Goal: Complete Application Form: Complete application form

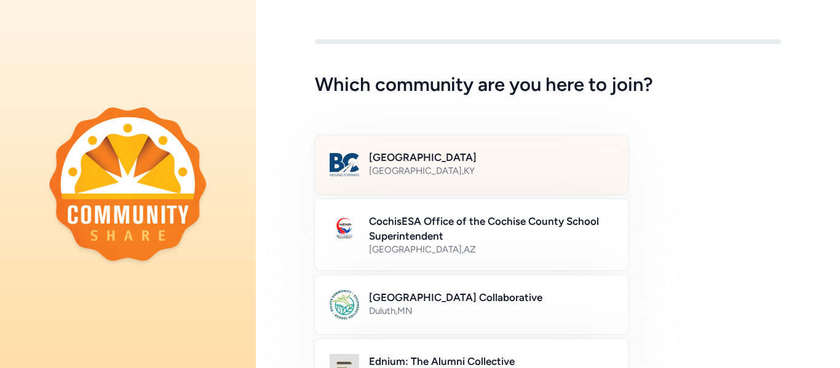
click at [414, 166] on div "[GEOGRAPHIC_DATA] , [GEOGRAPHIC_DATA]" at bounding box center [491, 171] width 245 height 12
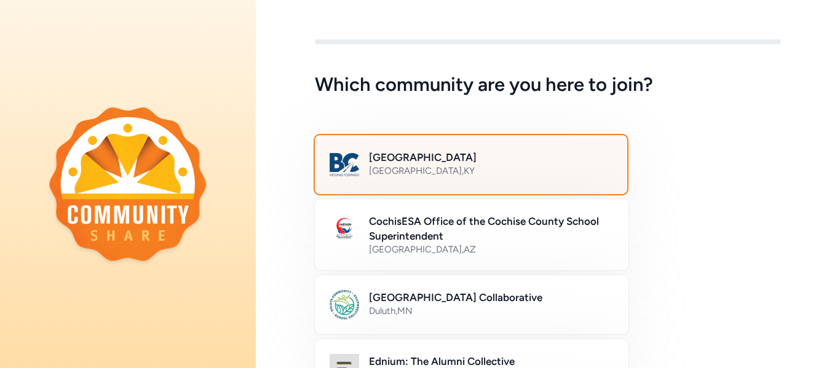
click at [414, 166] on div "[GEOGRAPHIC_DATA] , [GEOGRAPHIC_DATA]" at bounding box center [490, 171] width 243 height 12
click at [467, 163] on h2 "[GEOGRAPHIC_DATA]" at bounding box center [490, 157] width 243 height 15
click at [717, 177] on div "Bullitt County Public Schools [GEOGRAPHIC_DATA] , [GEOGRAPHIC_DATA]" at bounding box center [548, 164] width 466 height 59
click at [545, 167] on div "[GEOGRAPHIC_DATA] , [GEOGRAPHIC_DATA]" at bounding box center [490, 171] width 243 height 12
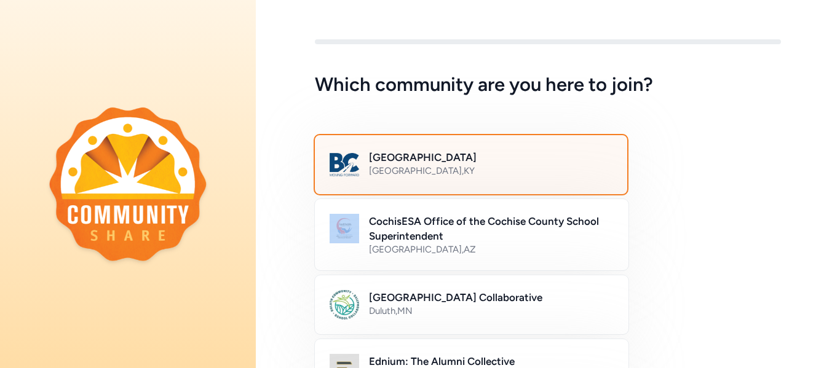
click at [545, 167] on div "[GEOGRAPHIC_DATA] , [GEOGRAPHIC_DATA]" at bounding box center [490, 171] width 243 height 12
click at [735, 191] on div "Bullitt County Public Schools [GEOGRAPHIC_DATA] , [GEOGRAPHIC_DATA]" at bounding box center [548, 164] width 466 height 59
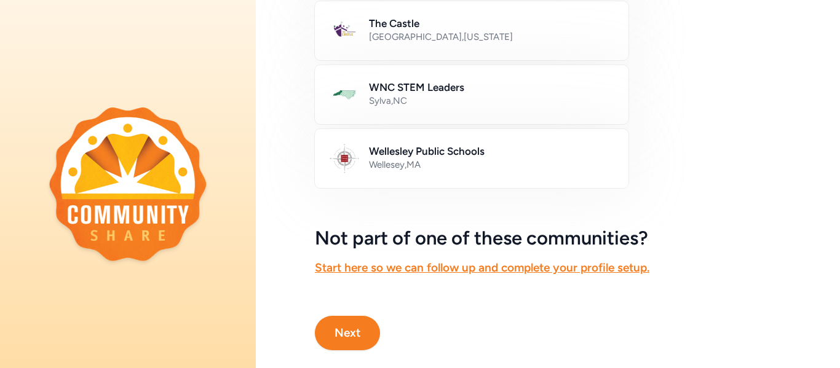
scroll to position [807, 0]
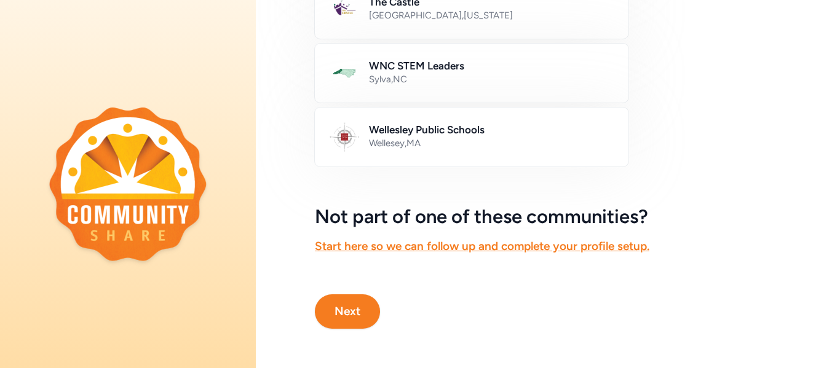
click at [353, 305] on button "Next" at bounding box center [347, 311] width 65 height 34
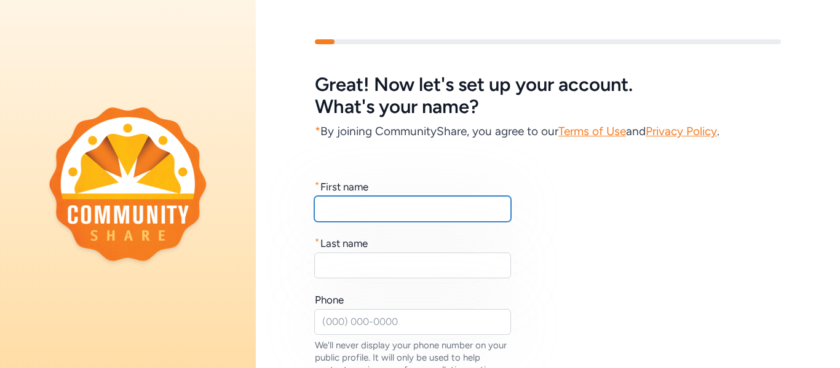
click at [382, 211] on input "text" at bounding box center [412, 209] width 197 height 26
type input "[PERSON_NAME]"
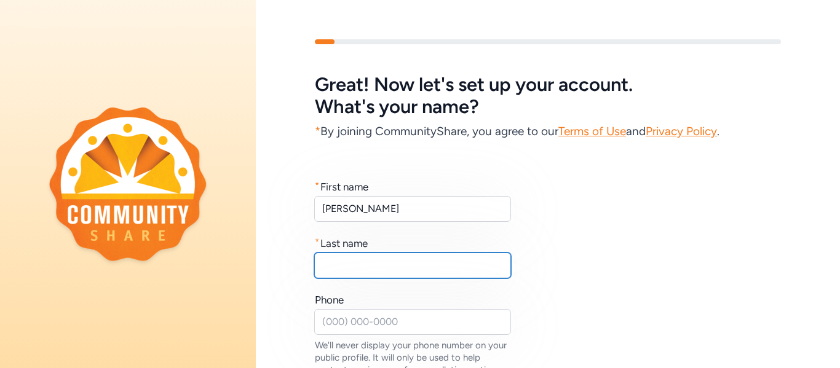
click at [381, 274] on input "text" at bounding box center [412, 266] width 197 height 26
type input "[PERSON_NAME]"
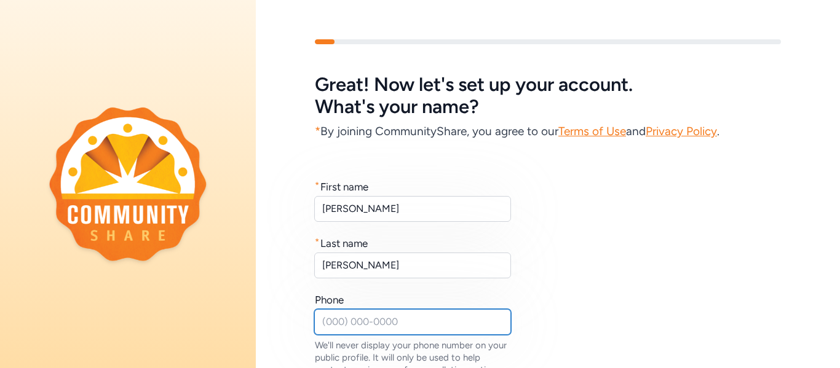
click at [351, 324] on input "text" at bounding box center [412, 322] width 197 height 26
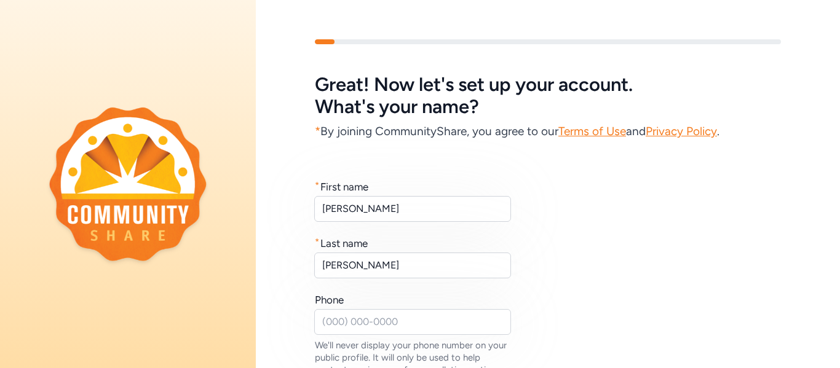
click at [585, 310] on div "* First name [PERSON_NAME] * Last name [PERSON_NAME] Phone We'll never display …" at bounding box center [548, 289] width 466 height 221
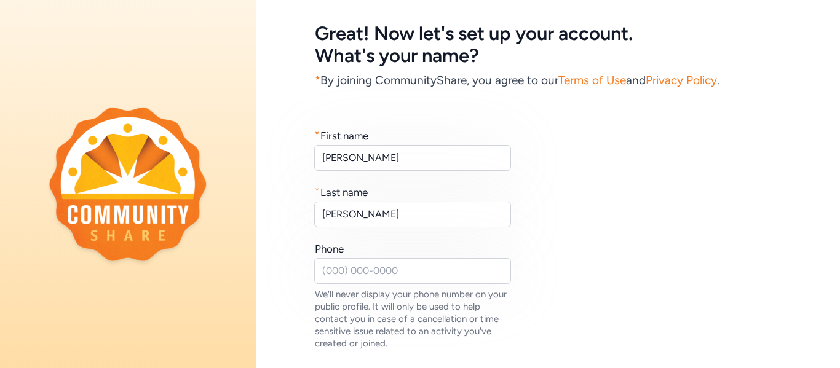
scroll to position [49, 0]
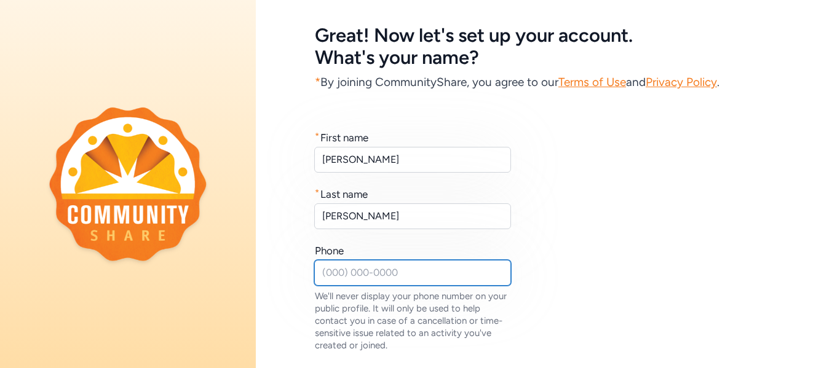
click at [335, 273] on input "text" at bounding box center [412, 273] width 197 height 26
type input "502869-8800"
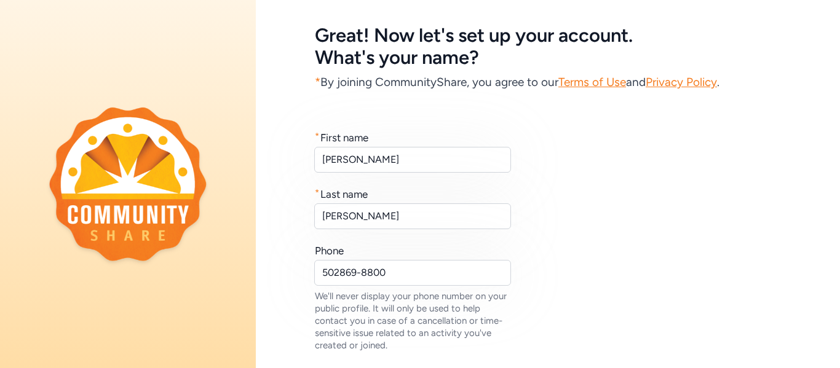
click at [612, 234] on div "* First name [PERSON_NAME] * Last name [PERSON_NAME] Phone 502869-8800 We'll ne…" at bounding box center [548, 240] width 466 height 221
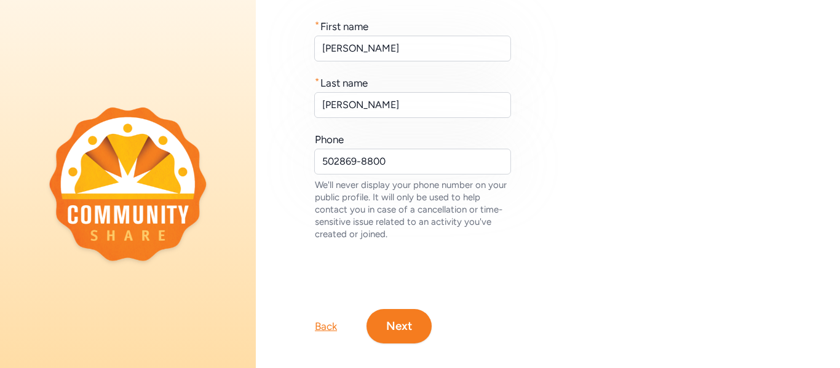
scroll to position [175, 0]
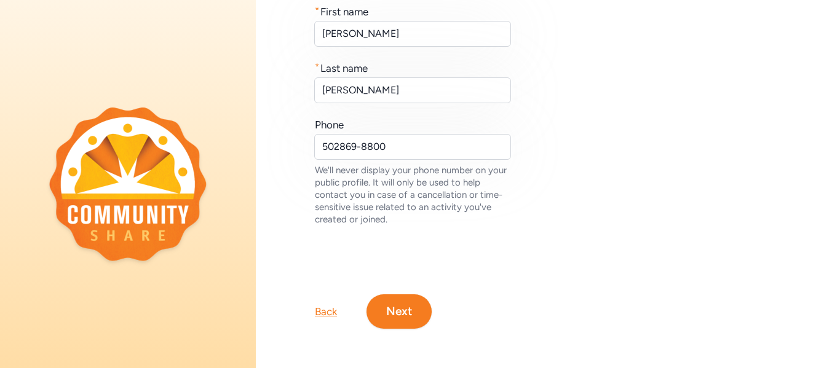
click at [404, 310] on button "Next" at bounding box center [398, 311] width 65 height 34
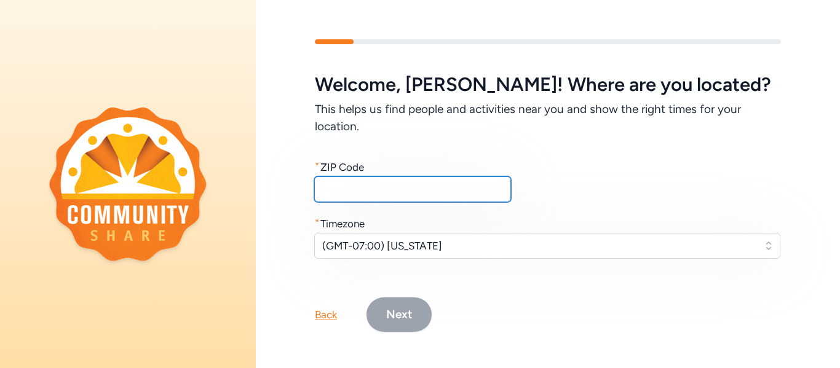
click at [388, 192] on input "text" at bounding box center [412, 189] width 197 height 26
type input "40165"
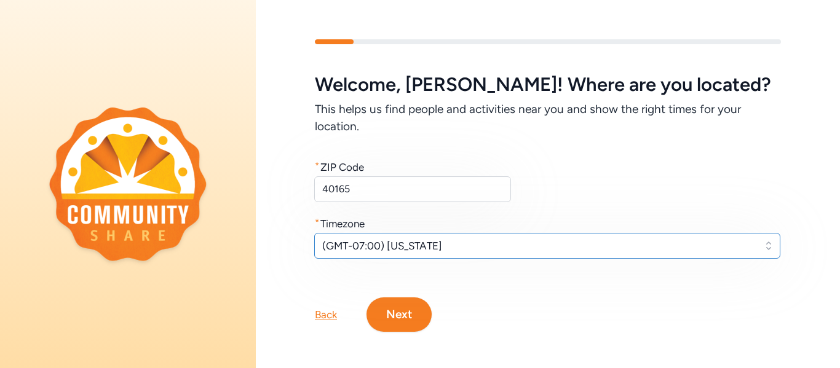
click at [769, 250] on button "(GMT-07:00) [US_STATE]" at bounding box center [547, 246] width 466 height 26
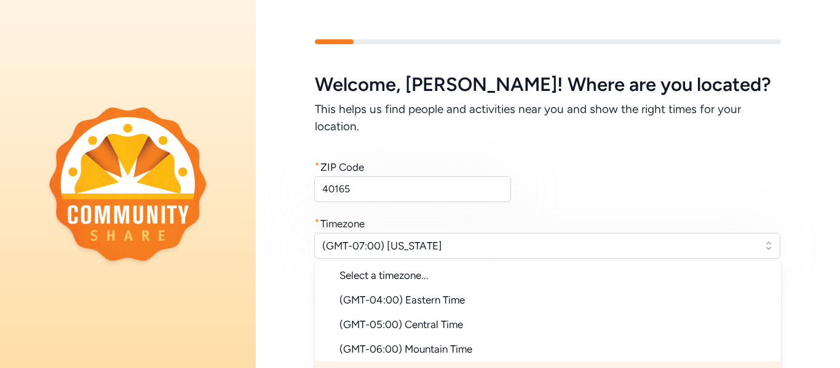
scroll to position [18, 0]
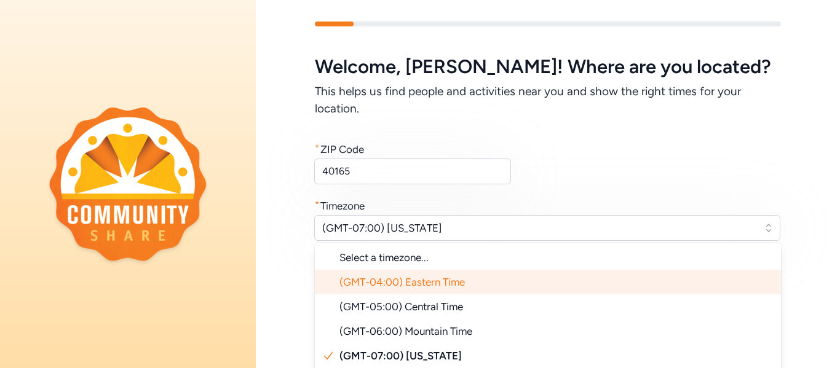
click at [499, 284] on li "(GMT-04:00) Eastern Time" at bounding box center [548, 282] width 466 height 25
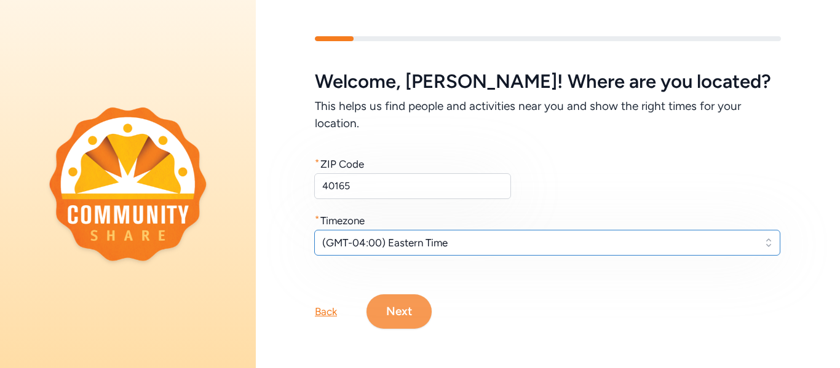
scroll to position [3, 0]
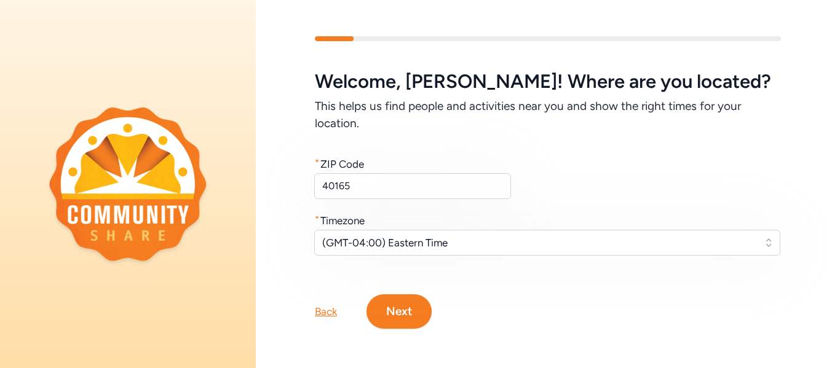
click at [406, 307] on button "Next" at bounding box center [398, 311] width 65 height 34
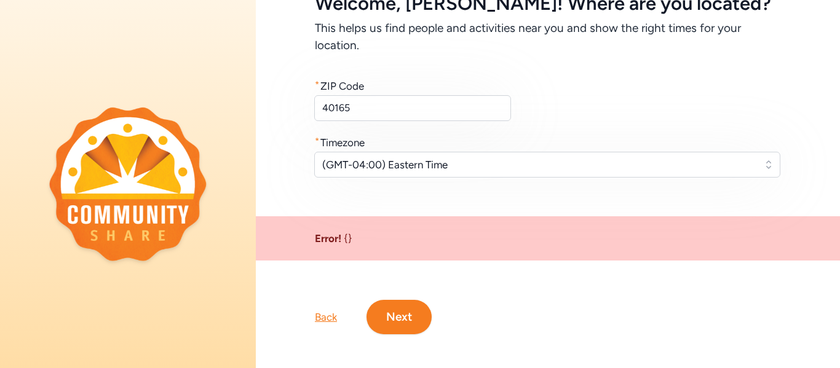
scroll to position [87, 0]
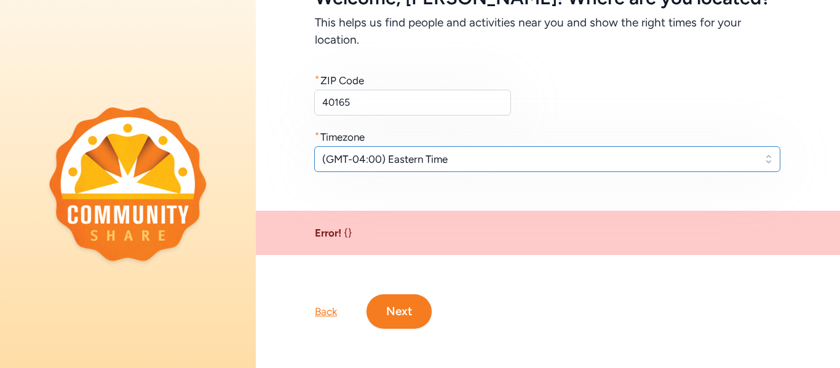
click at [769, 161] on button "(GMT-04:00) Eastern Time" at bounding box center [547, 159] width 466 height 26
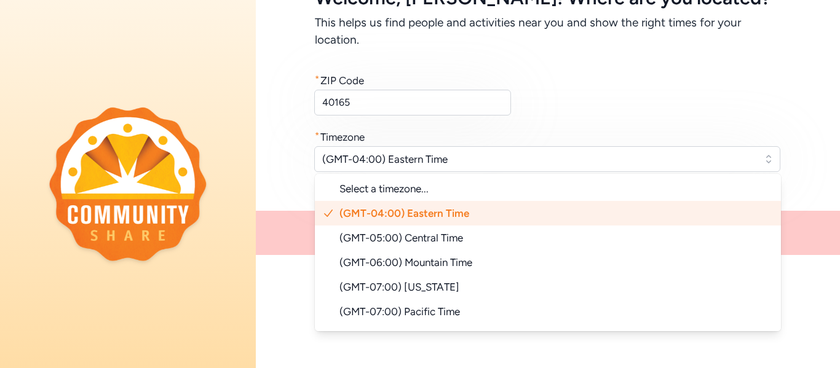
click at [502, 211] on li "(GMT-04:00) Eastern Time" at bounding box center [548, 213] width 466 height 25
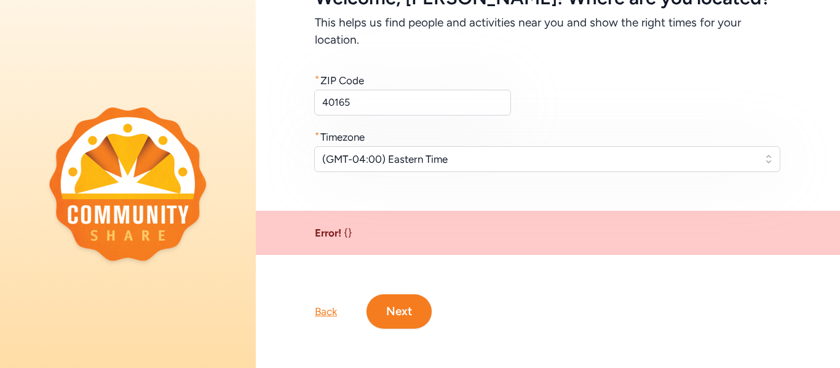
click at [406, 307] on button "Next" at bounding box center [398, 311] width 65 height 34
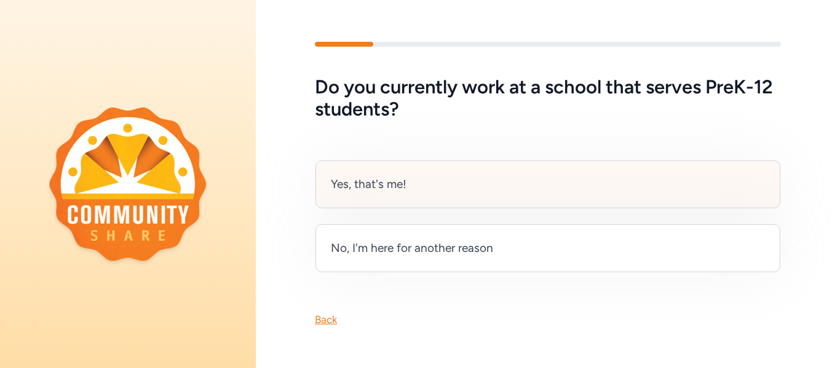
click at [443, 181] on div "Yes, that's me!" at bounding box center [547, 184] width 465 height 48
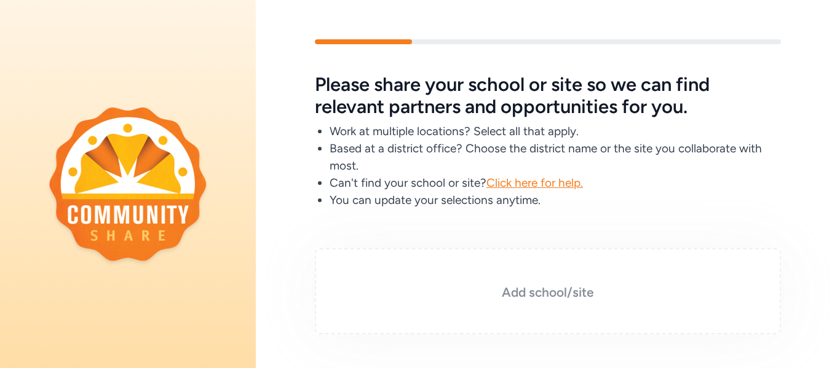
click at [356, 270] on div "Add school/site" at bounding box center [548, 291] width 466 height 86
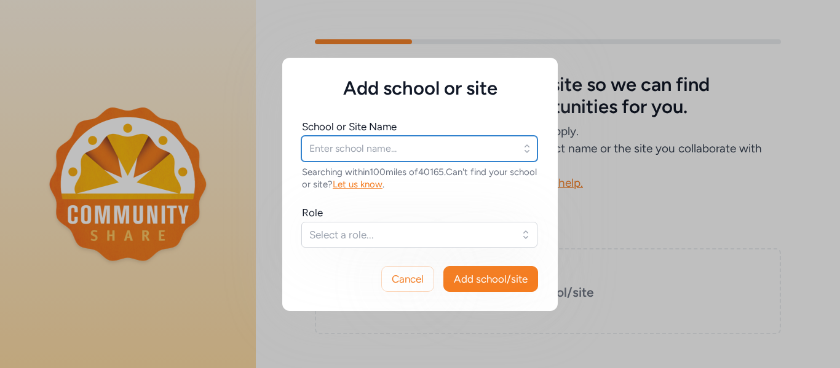
click at [398, 153] on input "text" at bounding box center [419, 149] width 236 height 26
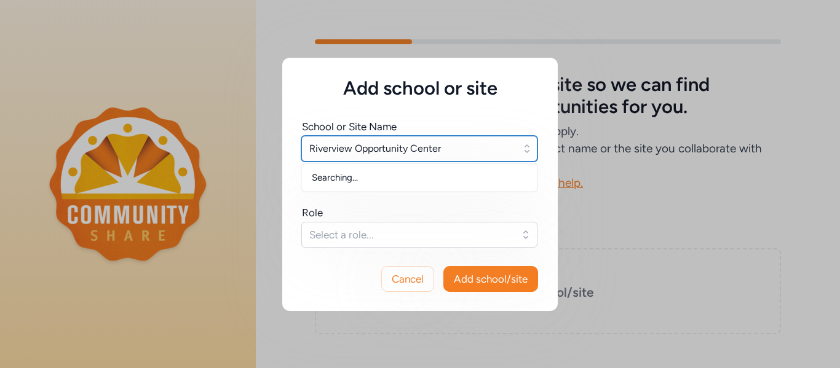
type input "Riverview Opportunity Center"
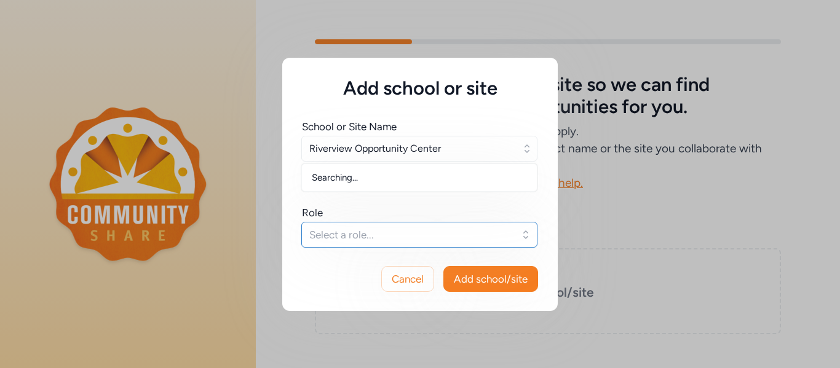
click at [357, 235] on span "Select a role..." at bounding box center [410, 234] width 203 height 15
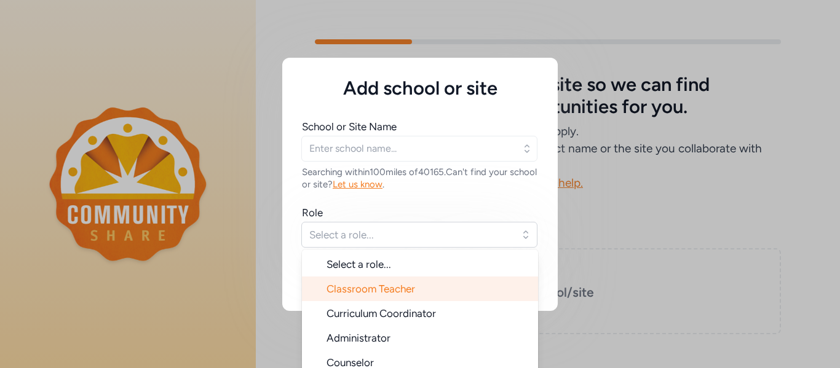
click at [400, 289] on span "Classroom Teacher" at bounding box center [370, 289] width 89 height 12
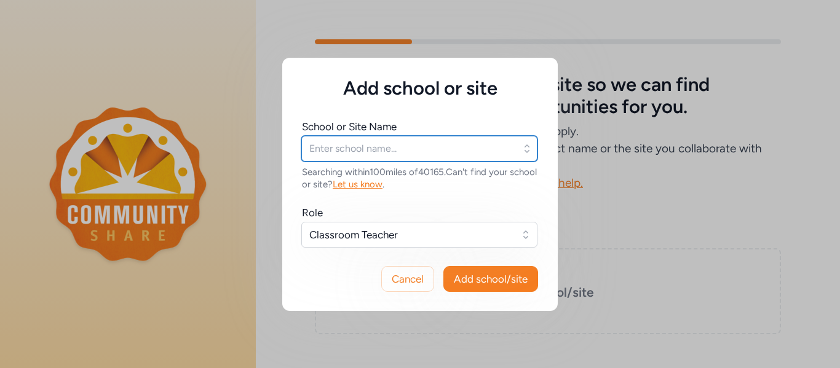
click at [396, 148] on input "text" at bounding box center [419, 149] width 236 height 26
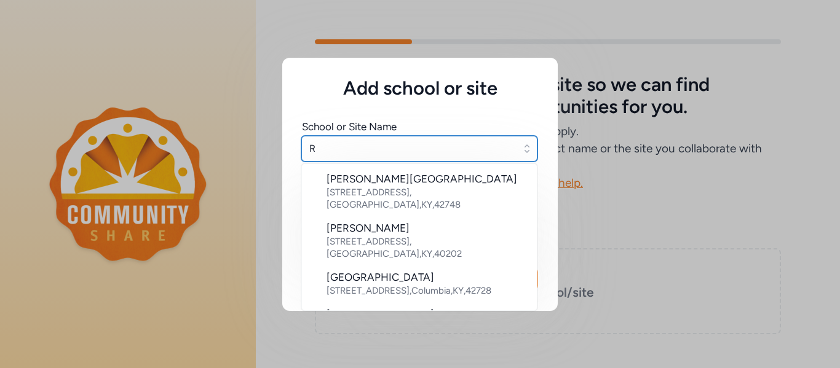
type input "R"
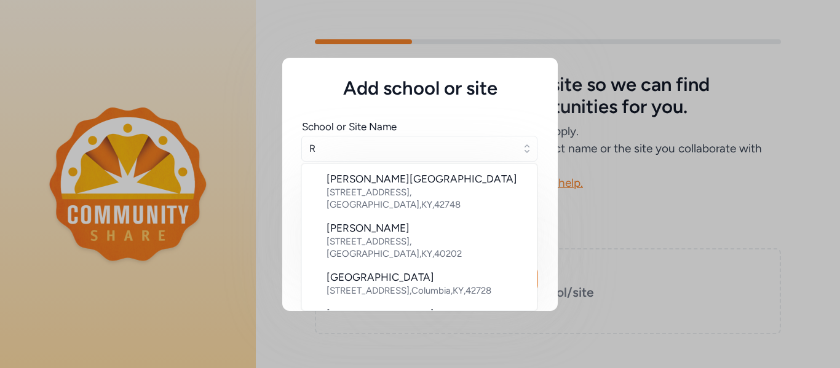
drag, startPoint x: 537, startPoint y: 278, endPoint x: 534, endPoint y: 290, distance: 12.1
click at [534, 290] on div "Add school or site School or Site Name [GEOGRAPHIC_DATA][PERSON_NAME] [STREET_A…" at bounding box center [419, 184] width 275 height 253
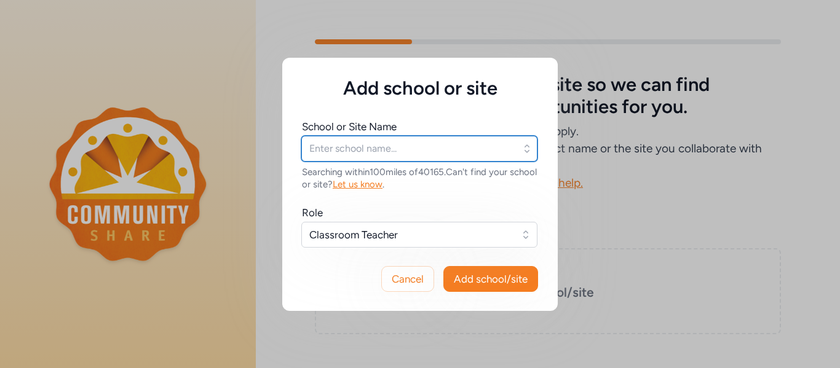
click at [425, 151] on input "text" at bounding box center [419, 149] width 236 height 26
type input "riv"
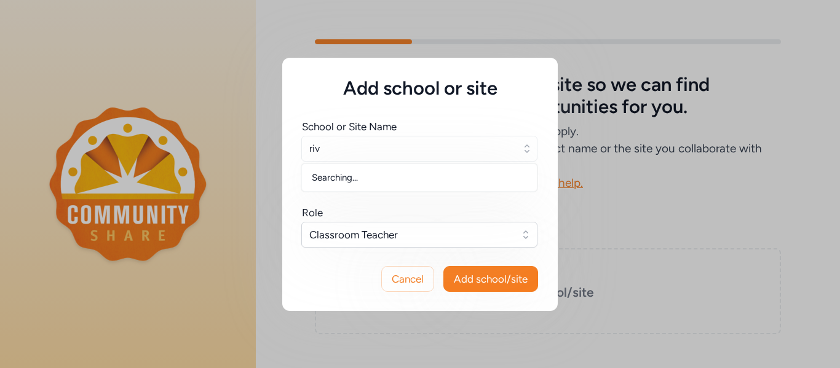
click at [529, 150] on icon "button" at bounding box center [526, 148] width 5 height 8
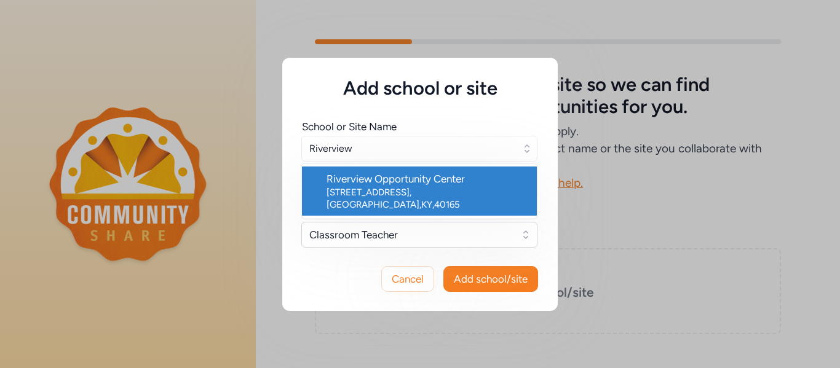
click at [441, 195] on div "[STREET_ADDRESS]" at bounding box center [426, 198] width 200 height 25
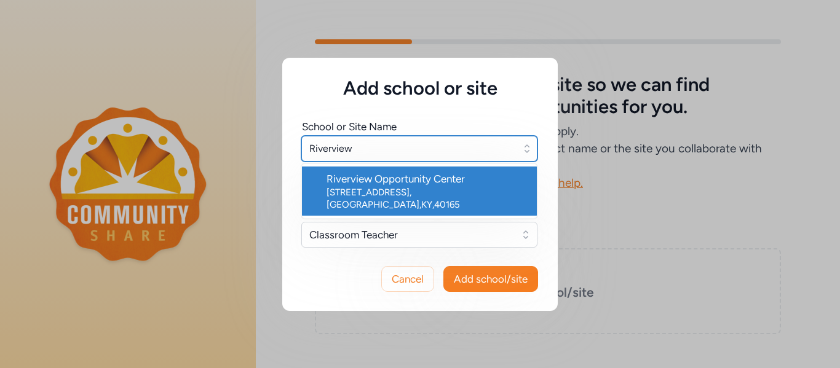
type input "Riverview Opportunity Center"
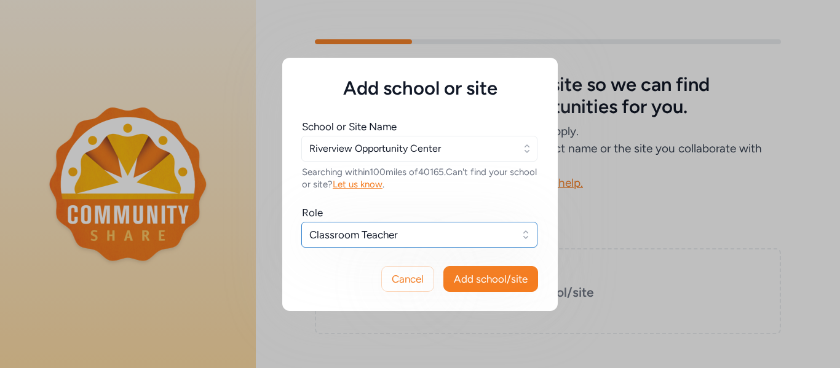
click at [527, 237] on button "Classroom Teacher" at bounding box center [419, 235] width 236 height 26
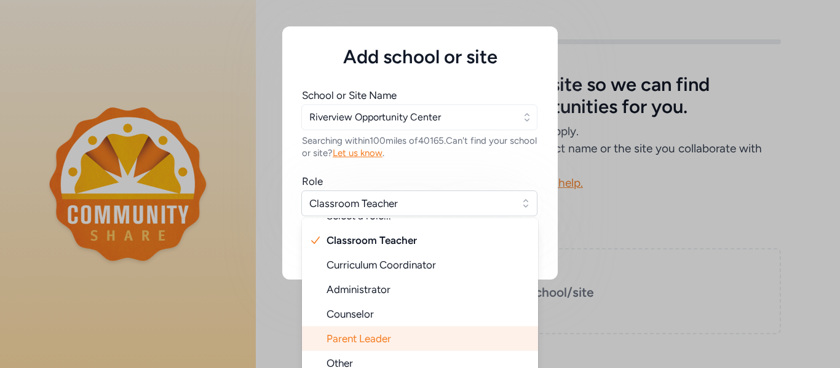
scroll to position [39, 0]
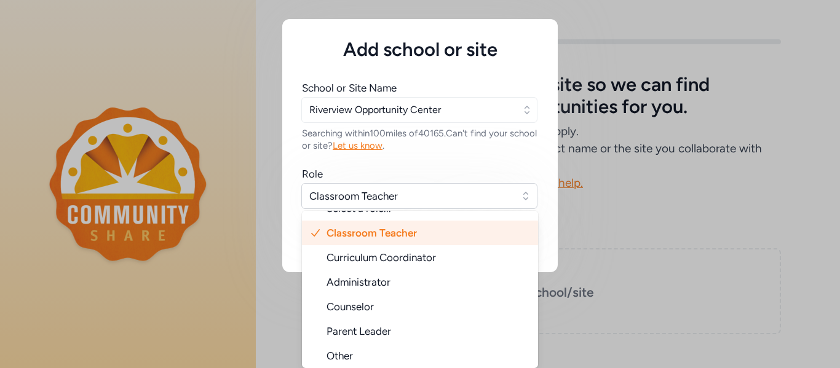
click at [493, 230] on li "Classroom Teacher" at bounding box center [420, 233] width 236 height 25
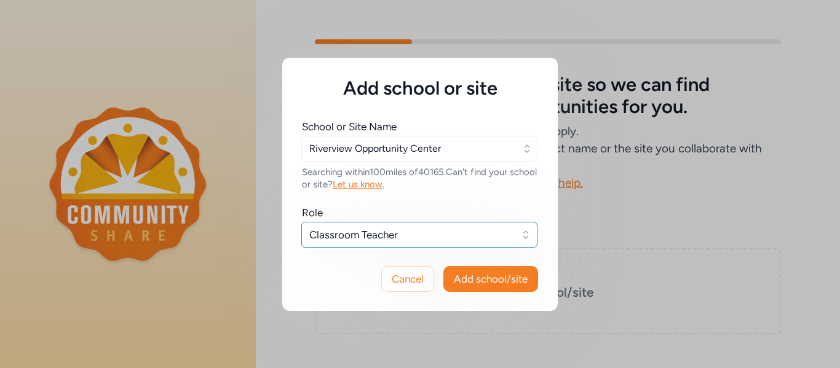
scroll to position [0, 0]
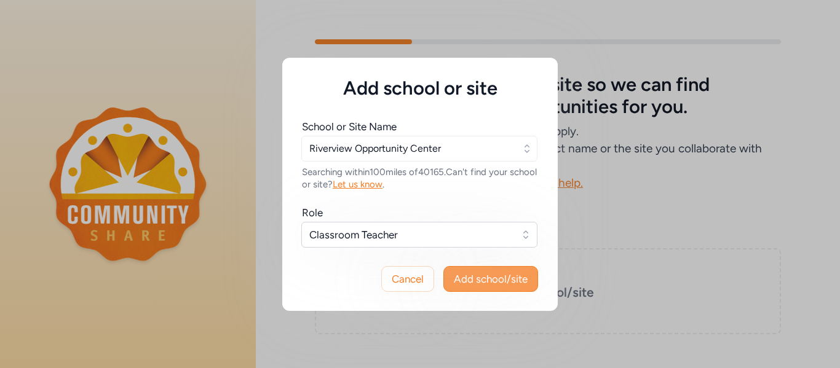
click at [499, 277] on span "Add school/site" at bounding box center [491, 279] width 74 height 15
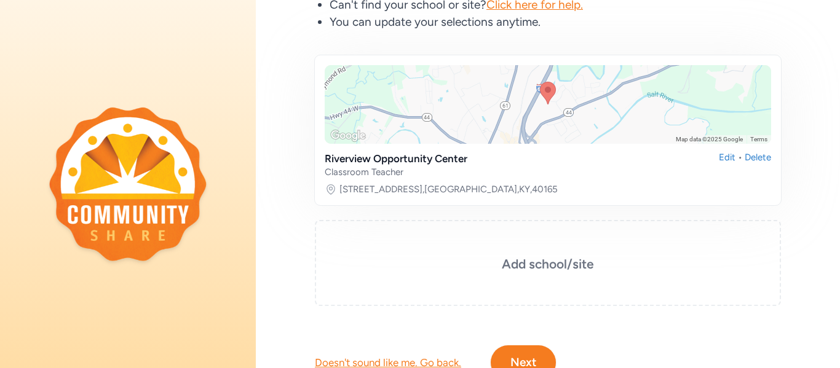
scroll to position [229, 0]
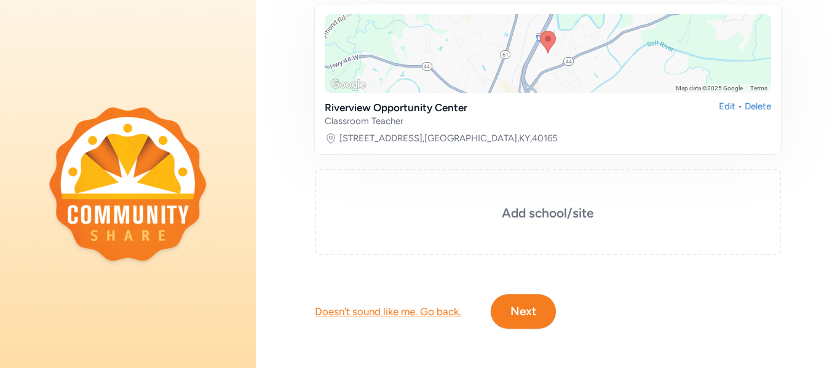
click at [533, 309] on button "Next" at bounding box center [523, 311] width 65 height 34
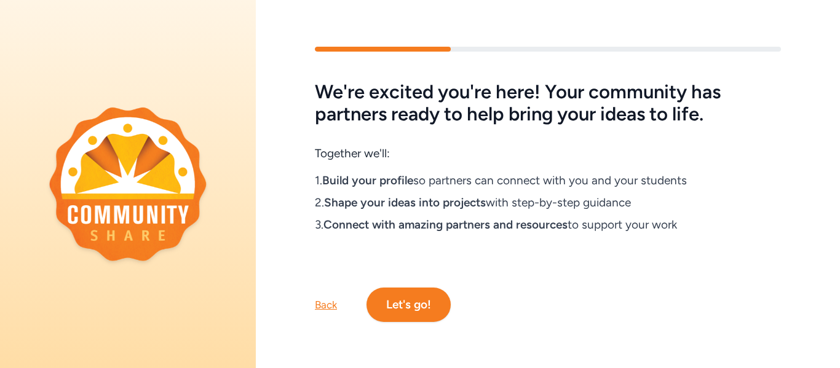
click at [422, 304] on button "Let's go!" at bounding box center [408, 305] width 84 height 34
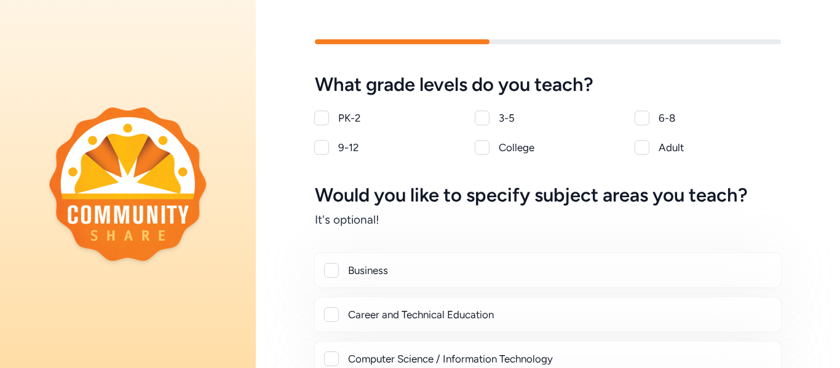
click at [323, 146] on div at bounding box center [321, 147] width 15 height 15
checkbox input "true"
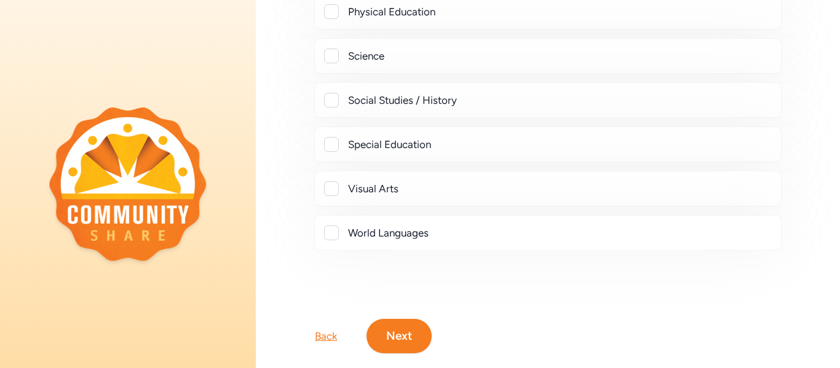
scroll to position [519, 0]
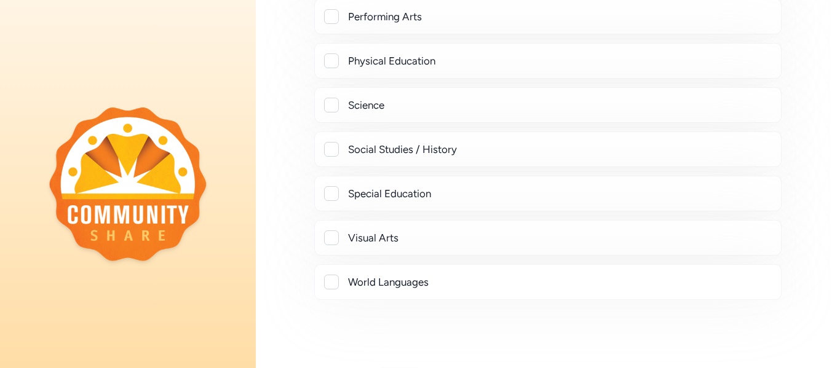
click at [331, 189] on div at bounding box center [331, 193] width 15 height 15
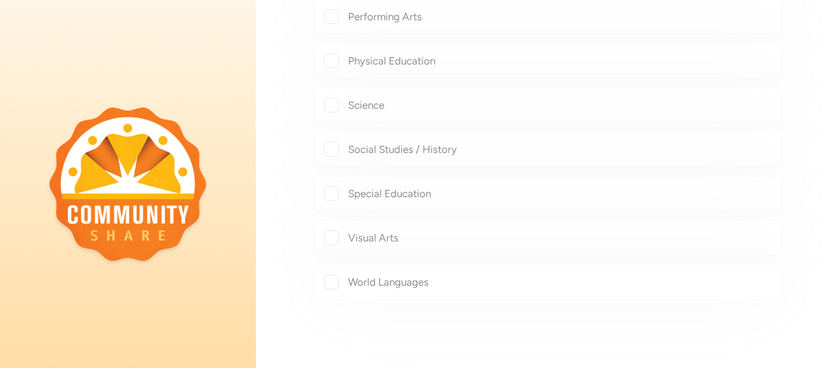
checkbox input "true"
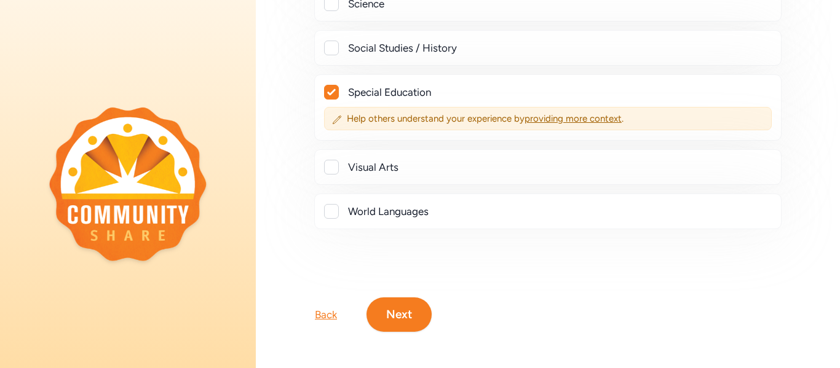
scroll to position [624, 0]
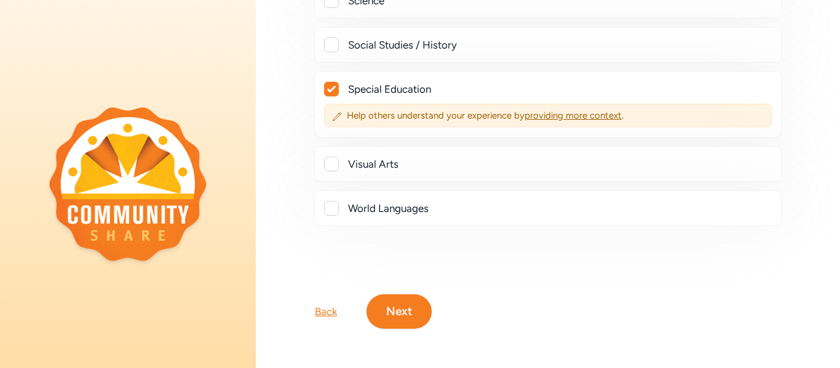
click at [401, 311] on button "Next" at bounding box center [398, 311] width 65 height 34
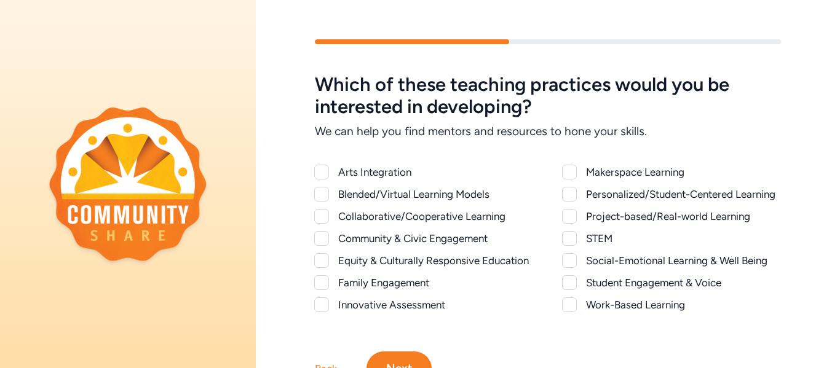
click at [570, 285] on div at bounding box center [569, 282] width 15 height 15
checkbox input "true"
click at [572, 193] on div at bounding box center [569, 194] width 15 height 15
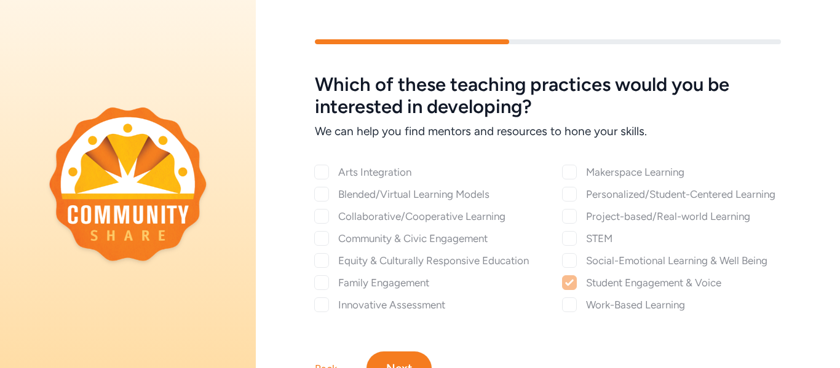
checkbox input "true"
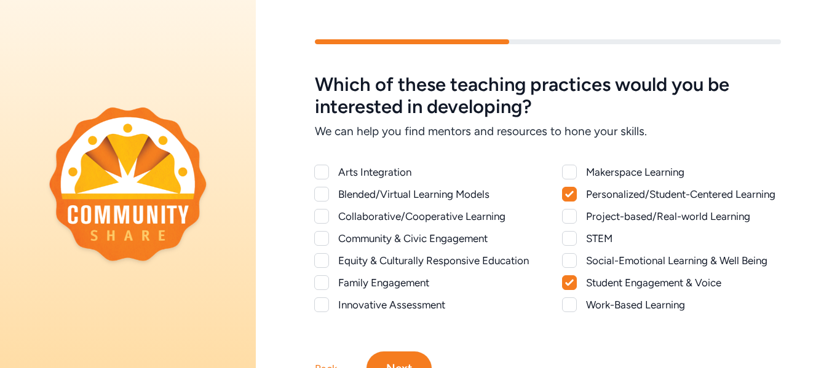
click at [572, 258] on div at bounding box center [569, 260] width 15 height 15
checkbox input "true"
click at [816, 278] on div "Which of these teaching practices would you be interested in developing? We can…" at bounding box center [548, 193] width 584 height 238
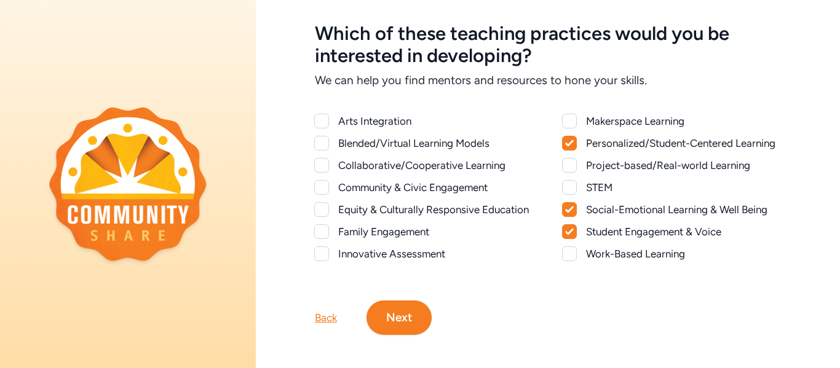
scroll to position [57, 0]
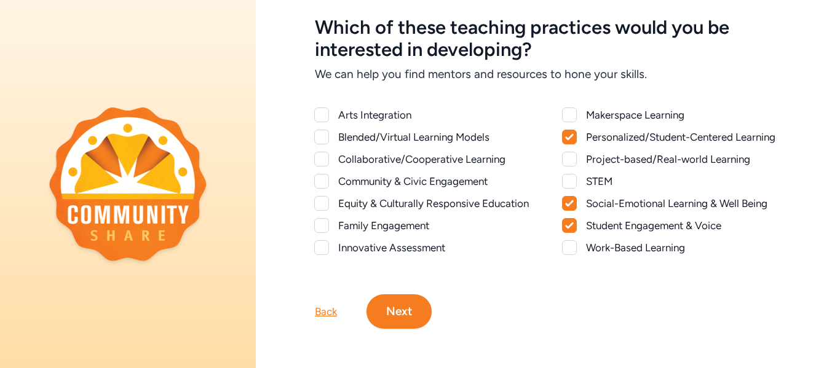
click at [406, 310] on button "Next" at bounding box center [398, 311] width 65 height 34
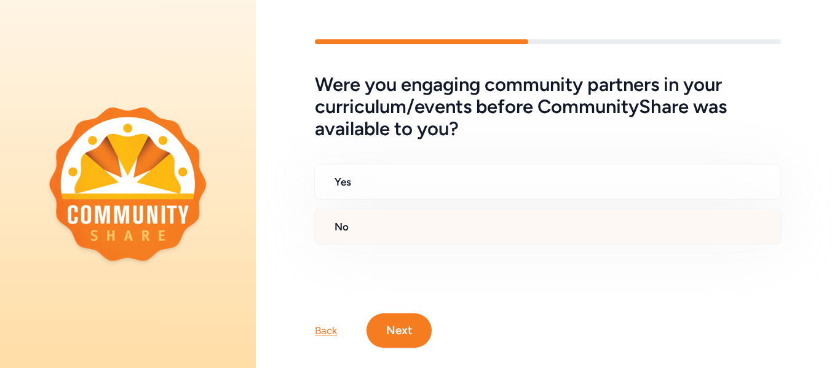
click at [378, 228] on h2 "No" at bounding box center [552, 226] width 436 height 15
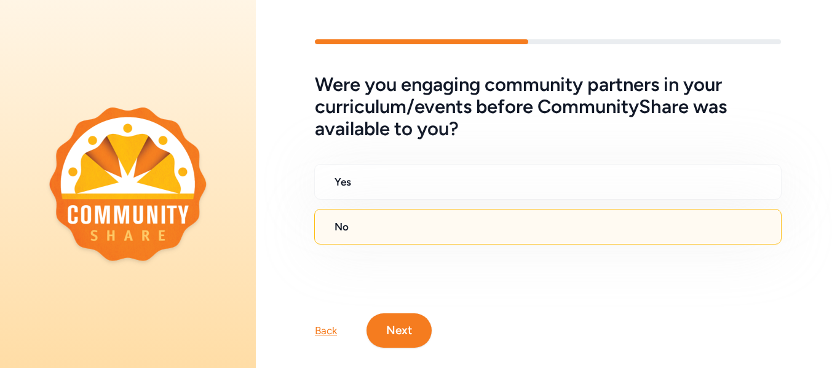
click at [411, 339] on button "Next" at bounding box center [398, 330] width 65 height 34
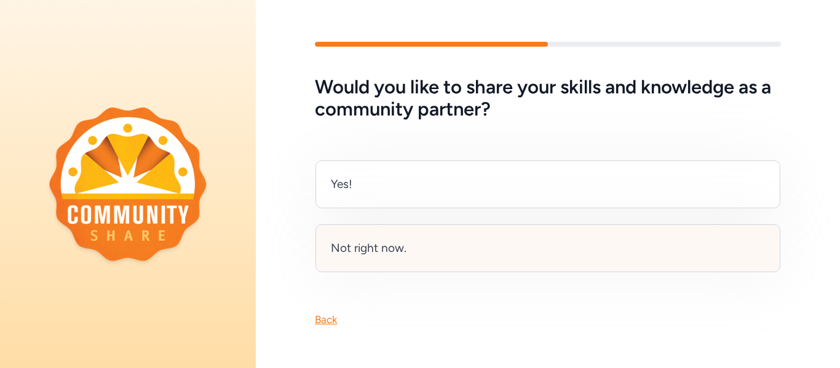
click at [440, 261] on div "Not right now." at bounding box center [547, 248] width 465 height 48
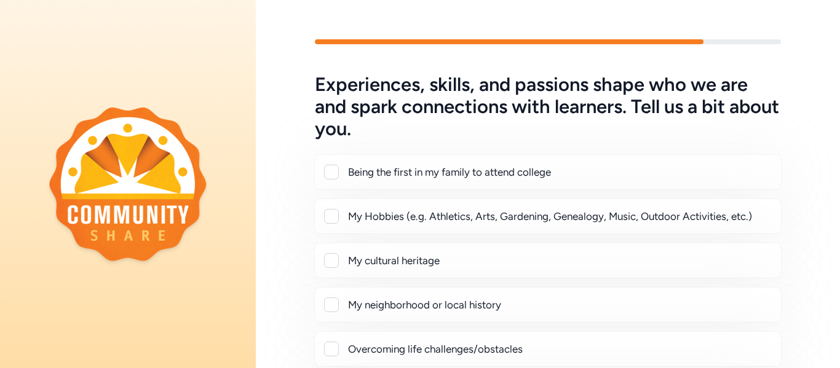
click at [805, 235] on div "Experiences, skills, and passions shape who we are and spark connections with l…" at bounding box center [548, 331] width 584 height 514
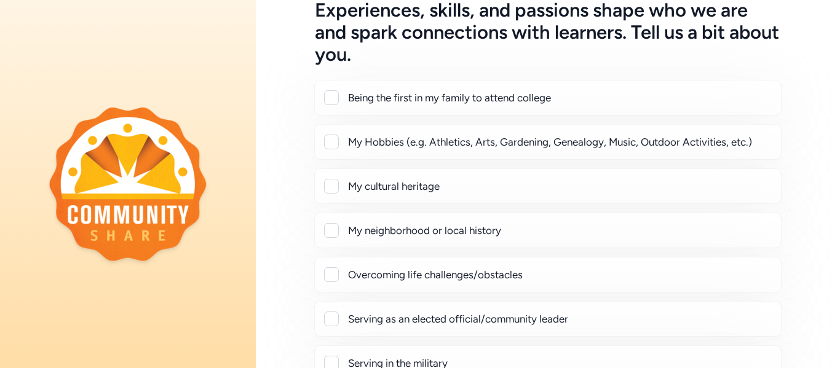
scroll to position [74, 0]
click at [337, 143] on div at bounding box center [331, 142] width 15 height 15
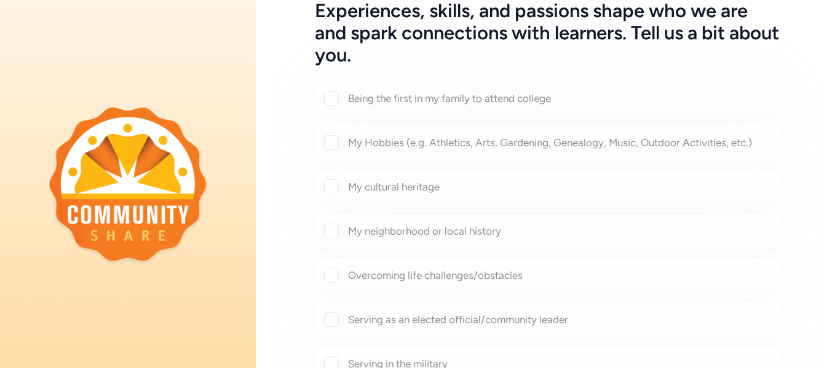
checkbox input "true"
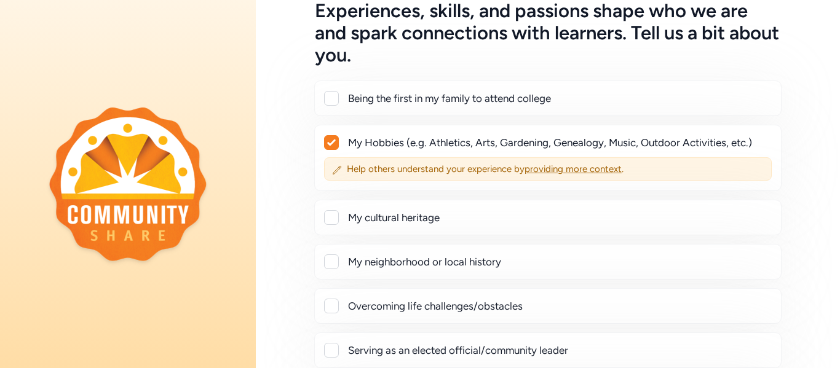
click at [334, 304] on div at bounding box center [331, 306] width 15 height 15
checkbox input "true"
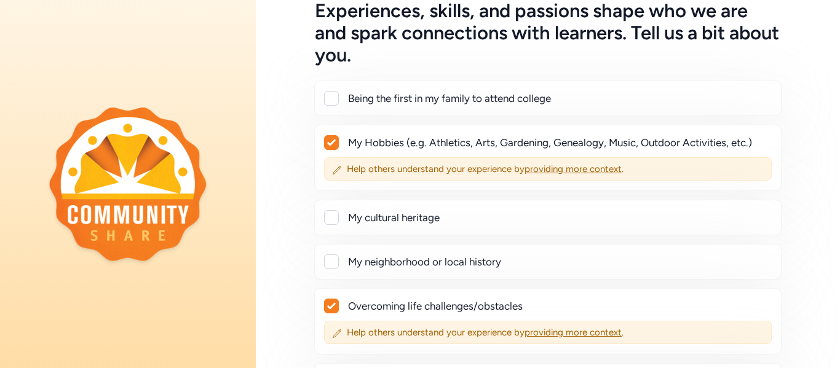
click at [277, 296] on div "Experiences, skills, and passions shape who we are and spark connections with l…" at bounding box center [548, 287] width 584 height 575
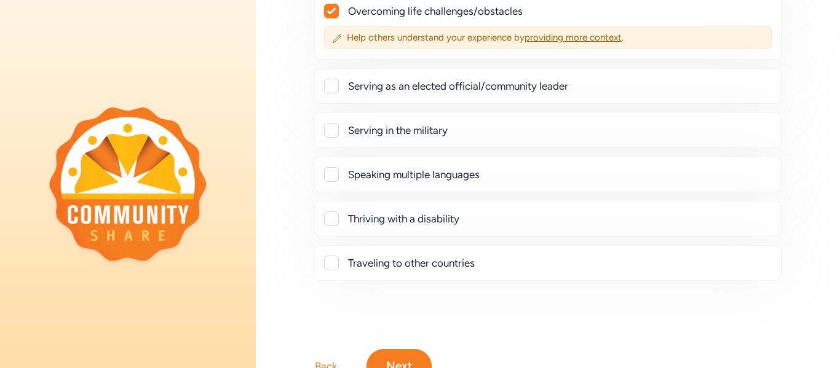
scroll to position [424, 0]
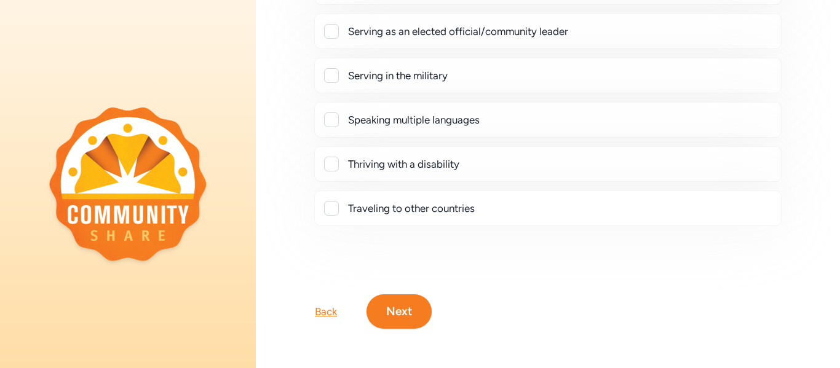
click at [333, 165] on div at bounding box center [331, 164] width 15 height 15
checkbox input "true"
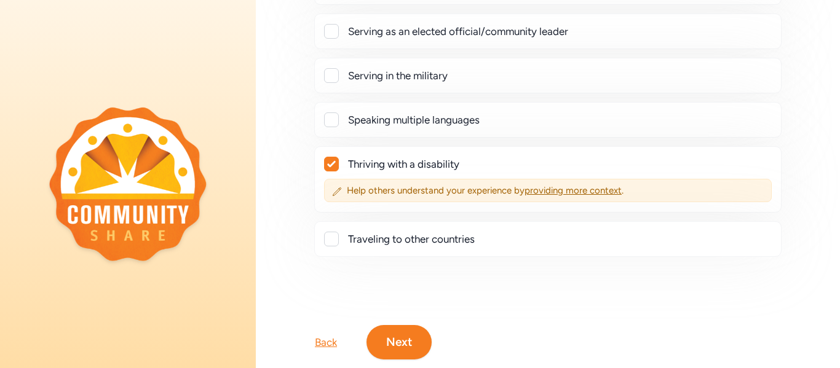
click at [395, 342] on button "Next" at bounding box center [398, 342] width 65 height 34
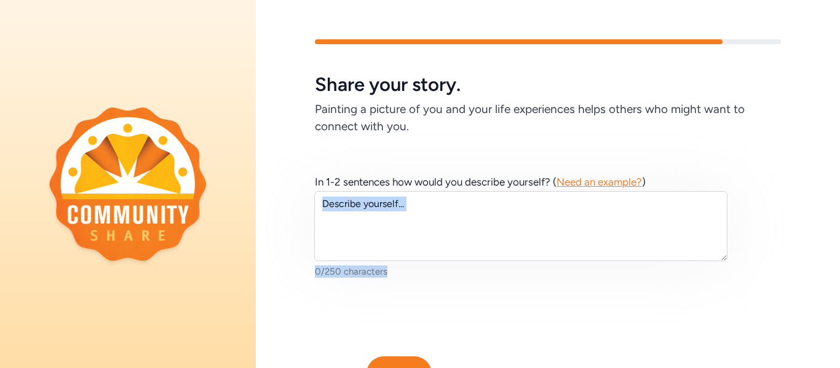
drag, startPoint x: 819, startPoint y: 229, endPoint x: 824, endPoint y: 305, distance: 77.0
click at [824, 305] on div "In 1-2 sentences how would you describe yourself? ( Need an example? ) 0/250 ch…" at bounding box center [548, 226] width 584 height 182
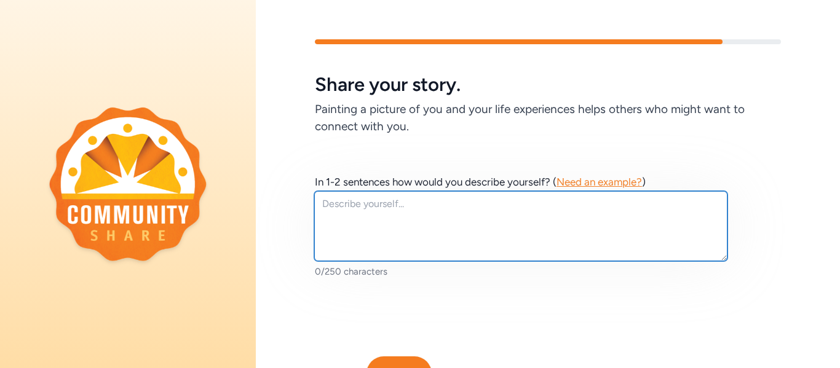
click at [326, 200] on textarea at bounding box center [520, 226] width 413 height 70
click at [326, 200] on textarea "E" at bounding box center [520, 226] width 413 height 70
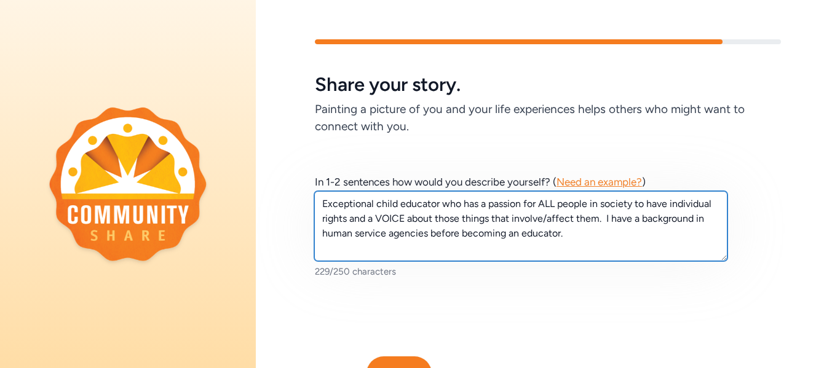
type textarea "Exceptional child educator who has a passion for ALL people in society to have …"
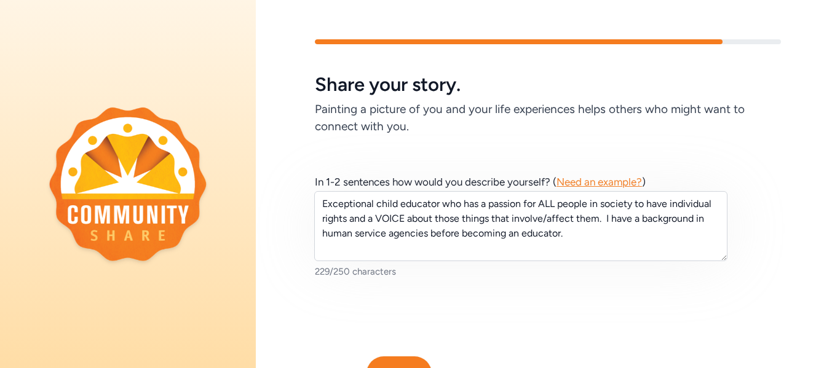
click at [794, 238] on div "In 1-2 sentences how would you describe yourself? ( Need an example? ) Exceptio…" at bounding box center [548, 226] width 584 height 182
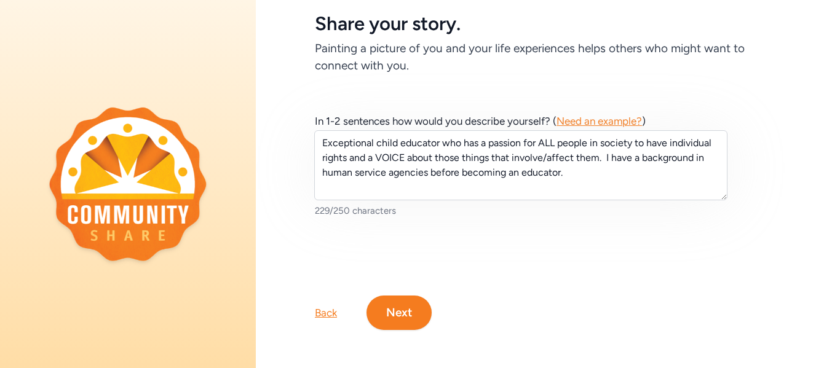
scroll to position [62, 0]
click at [399, 313] on button "Next" at bounding box center [398, 311] width 65 height 34
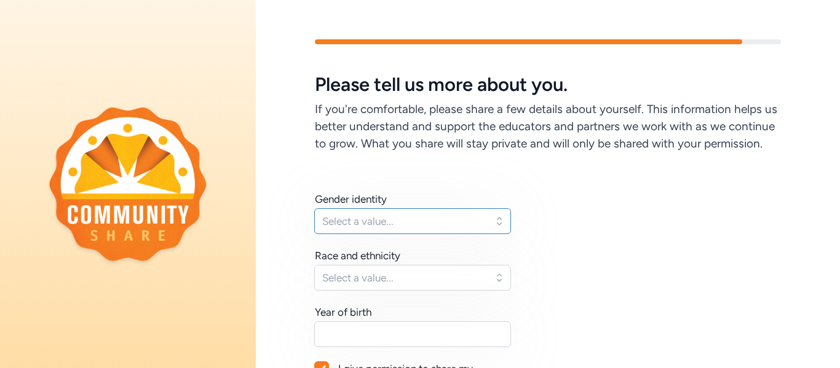
click at [497, 224] on button "Select a value..." at bounding box center [412, 221] width 197 height 26
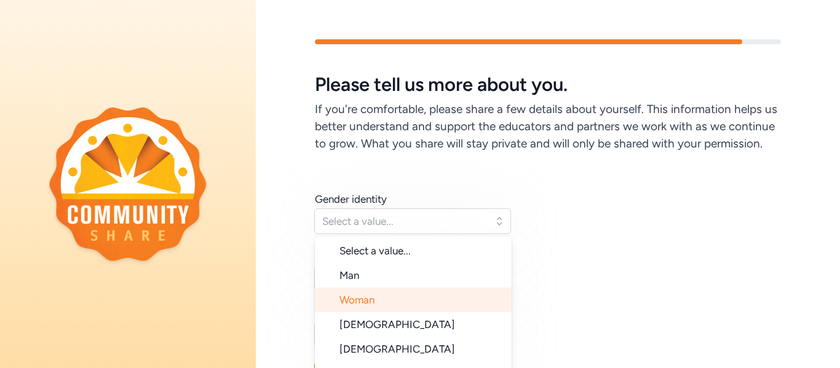
click at [371, 295] on span "Woman" at bounding box center [356, 300] width 35 height 12
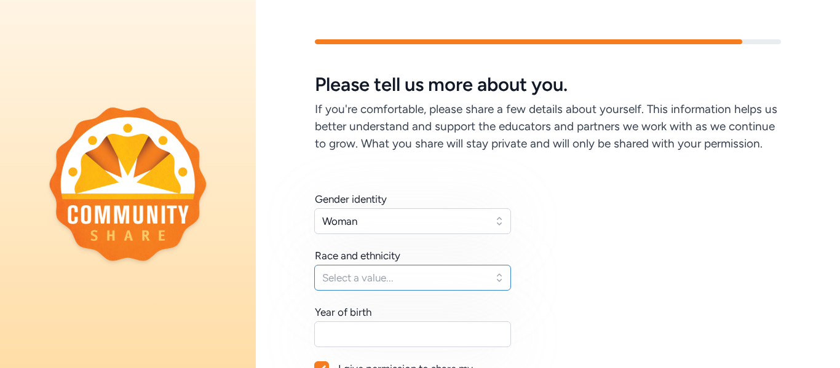
click at [443, 283] on span "Select a value..." at bounding box center [404, 277] width 164 height 15
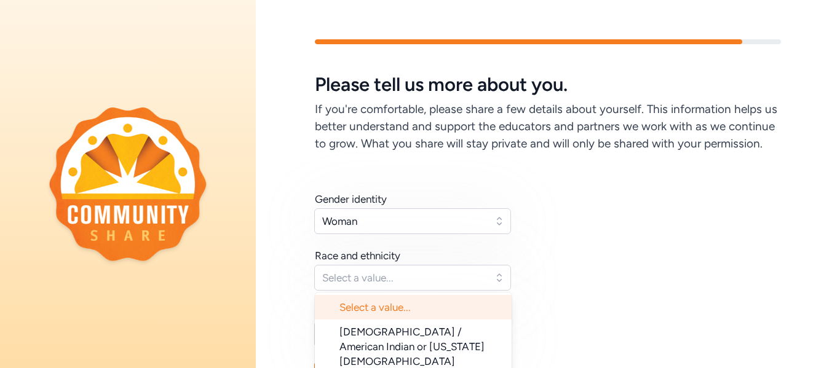
click at [555, 285] on div "Gender identity Woman Race and ethnicity Select a value... Select a value... [D…" at bounding box center [548, 313] width 466 height 243
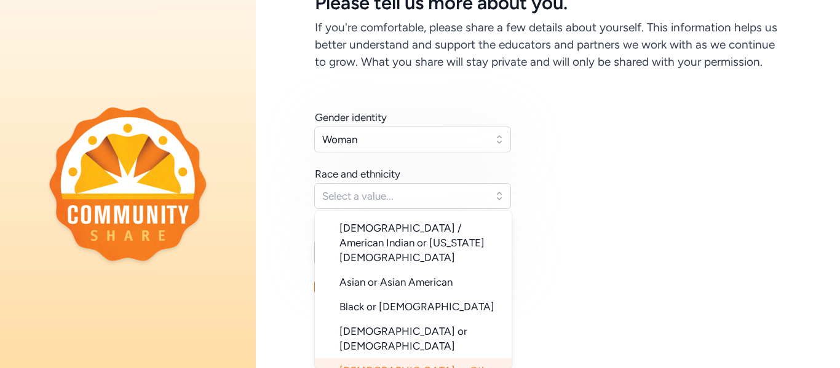
scroll to position [47, 0]
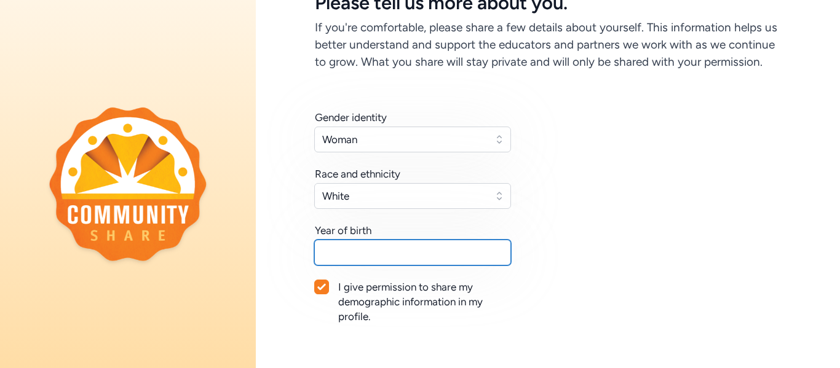
click at [376, 251] on input "text" at bounding box center [412, 253] width 197 height 26
type input "N/A"
click at [608, 254] on div "Gender identity Woman Race and ethnicity [DEMOGRAPHIC_DATA] Year of birth N/A I…" at bounding box center [548, 231] width 466 height 243
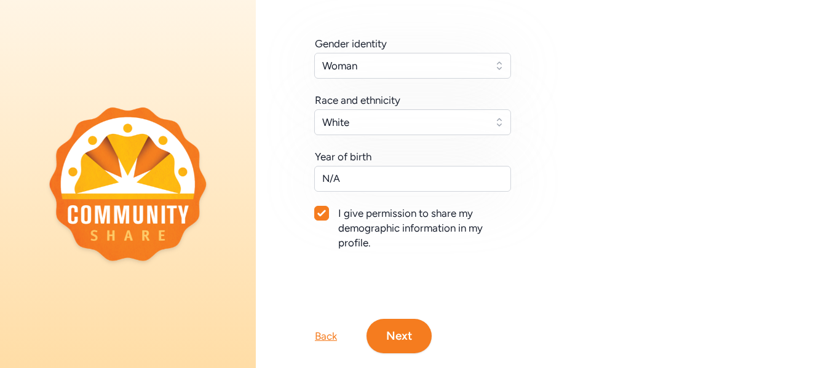
scroll to position [180, 0]
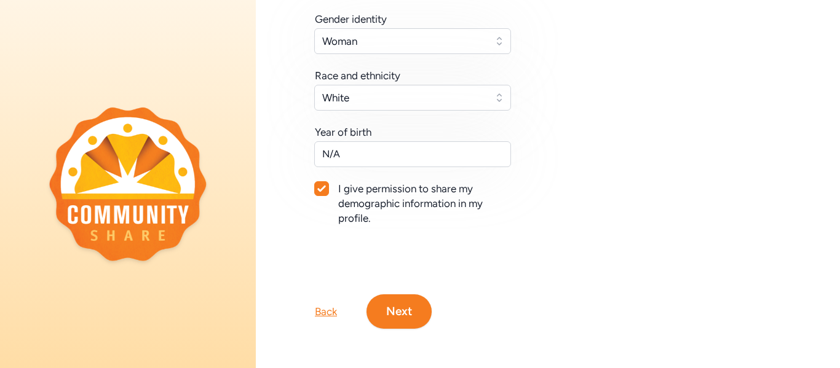
click at [404, 317] on button "Next" at bounding box center [398, 311] width 65 height 34
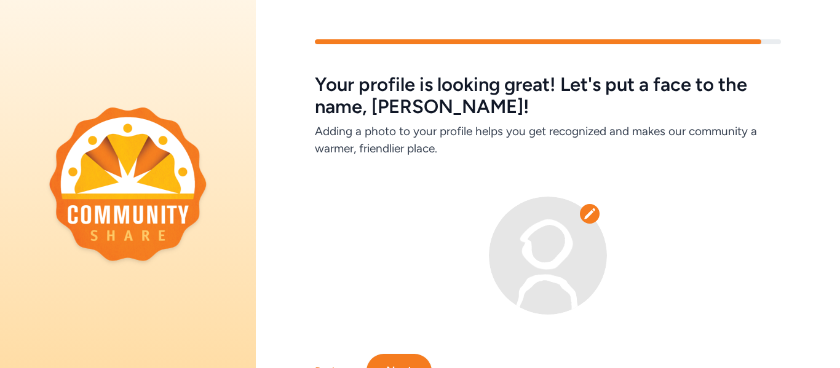
click at [817, 251] on div at bounding box center [548, 235] width 584 height 157
